Goal: Task Accomplishment & Management: Manage account settings

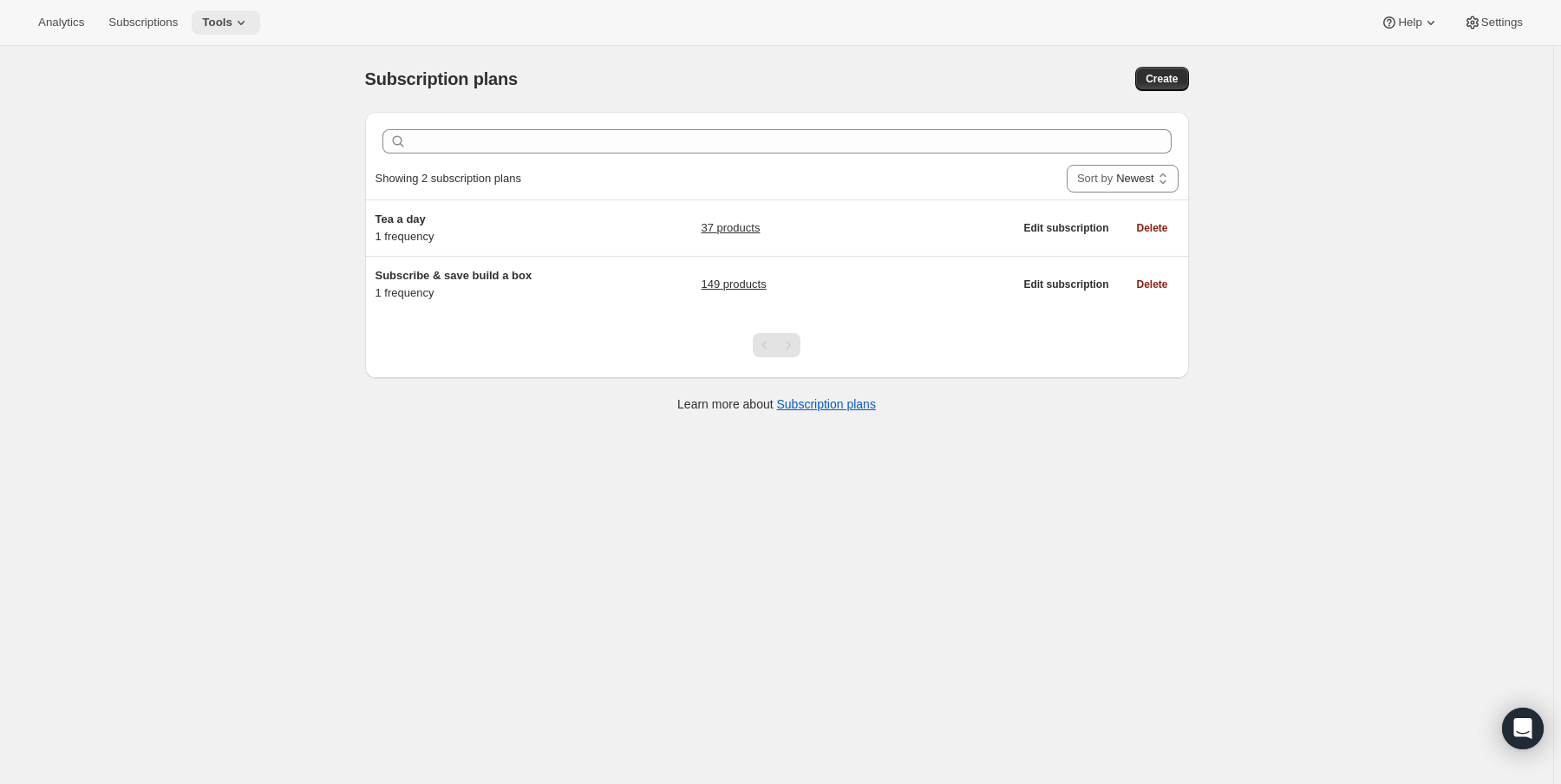
click at [250, 26] on icon at bounding box center [240, 22] width 17 height 17
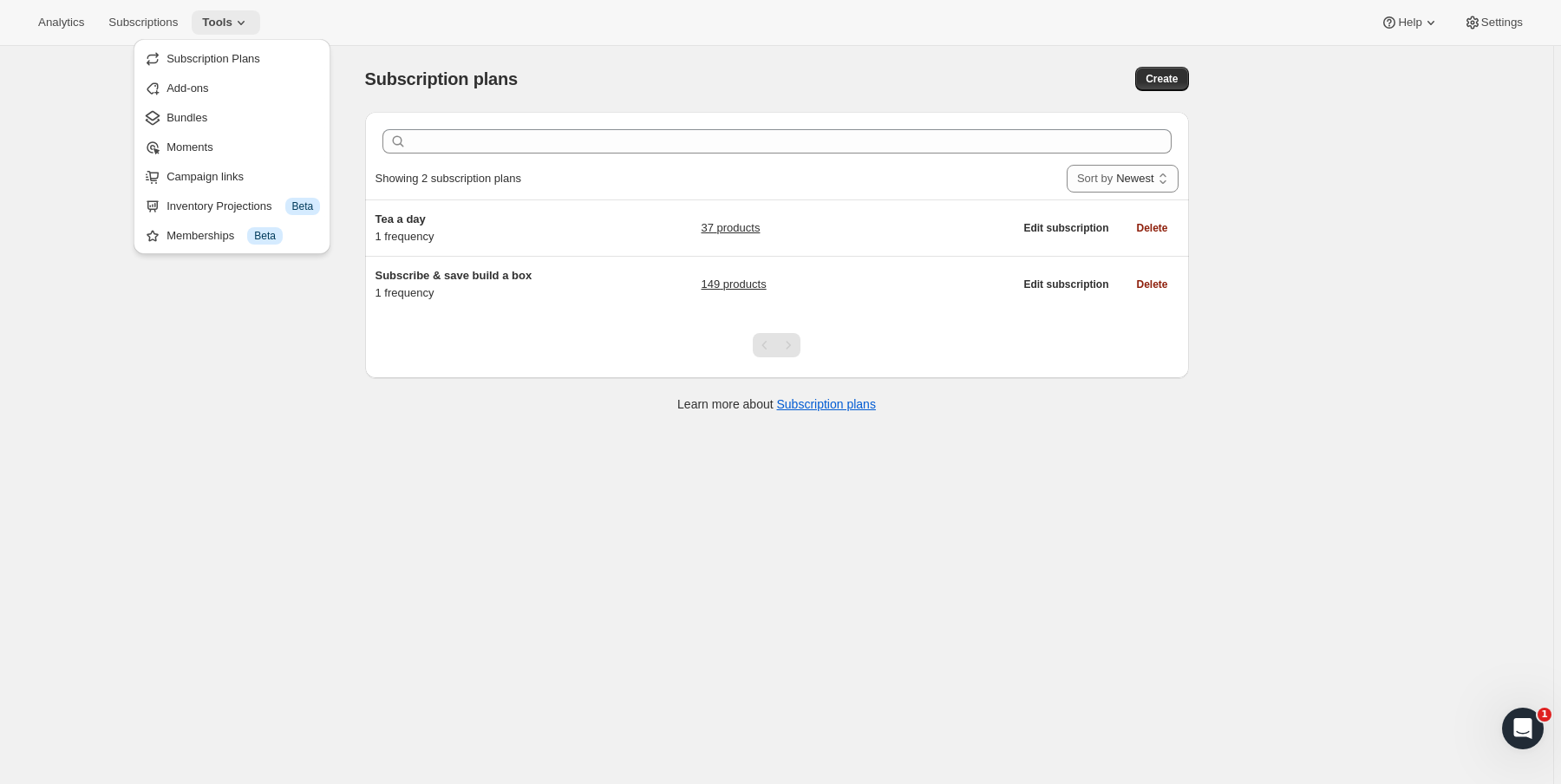
click at [250, 26] on icon at bounding box center [240, 22] width 17 height 17
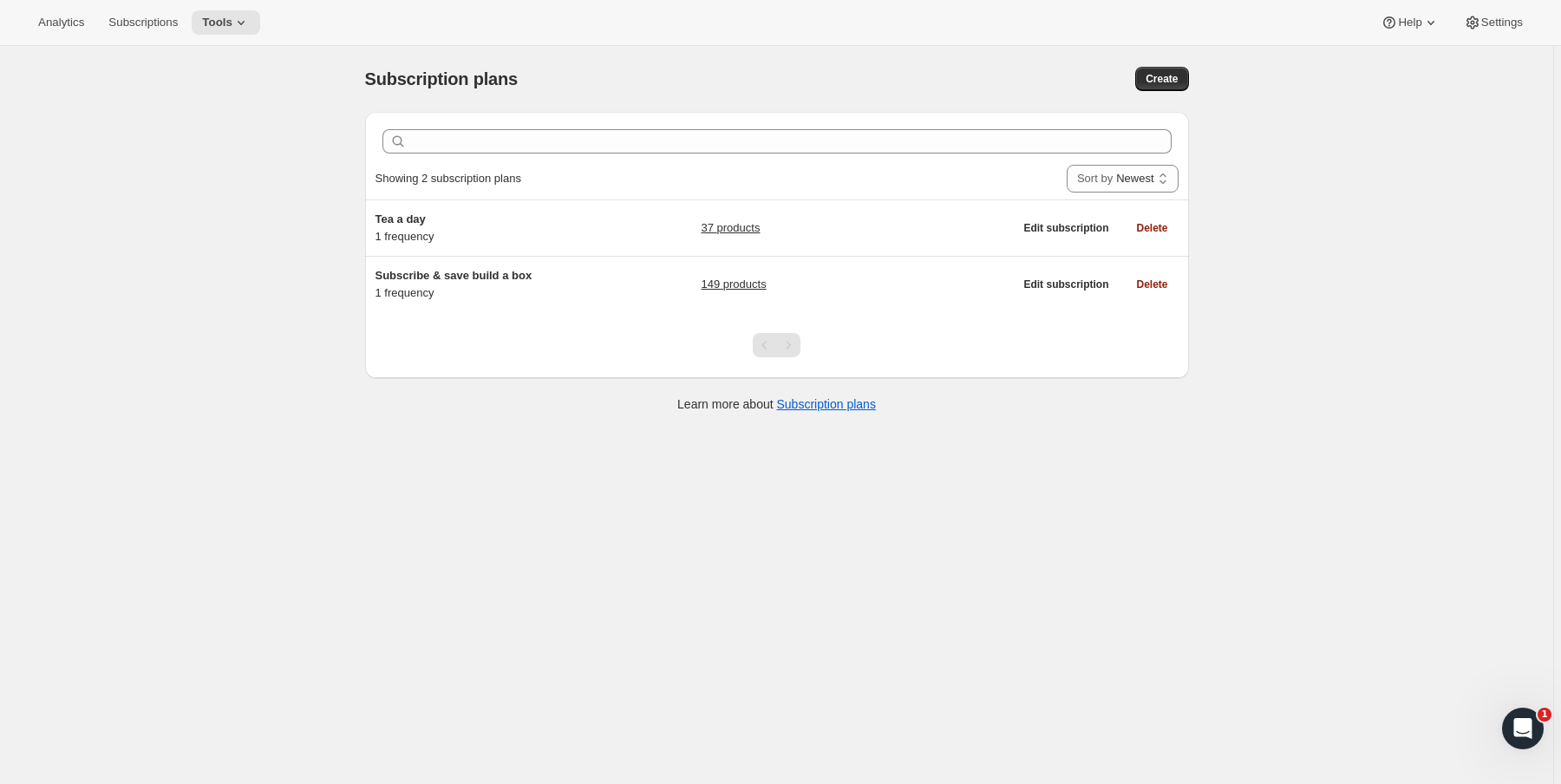
click at [134, 262] on div "Subscription plans. This page is ready Subscription plans Create Clear Showing …" at bounding box center [776, 438] width 1553 height 784
click at [235, 375] on div "Subscription plans. This page is ready Subscription plans Create Clear Showing …" at bounding box center [776, 438] width 1553 height 784
